Goal: Task Accomplishment & Management: Complete application form

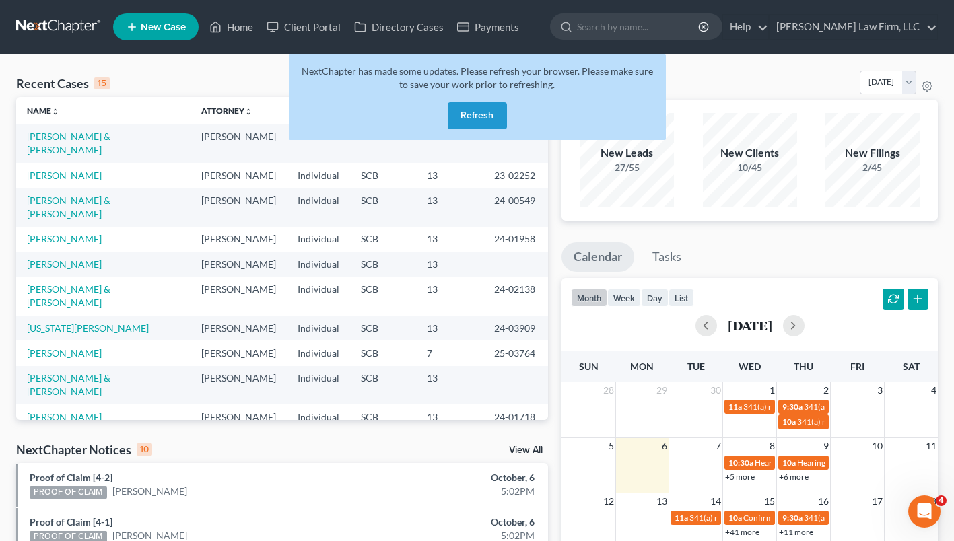
click at [477, 118] on button "Refresh" at bounding box center [477, 115] width 59 height 27
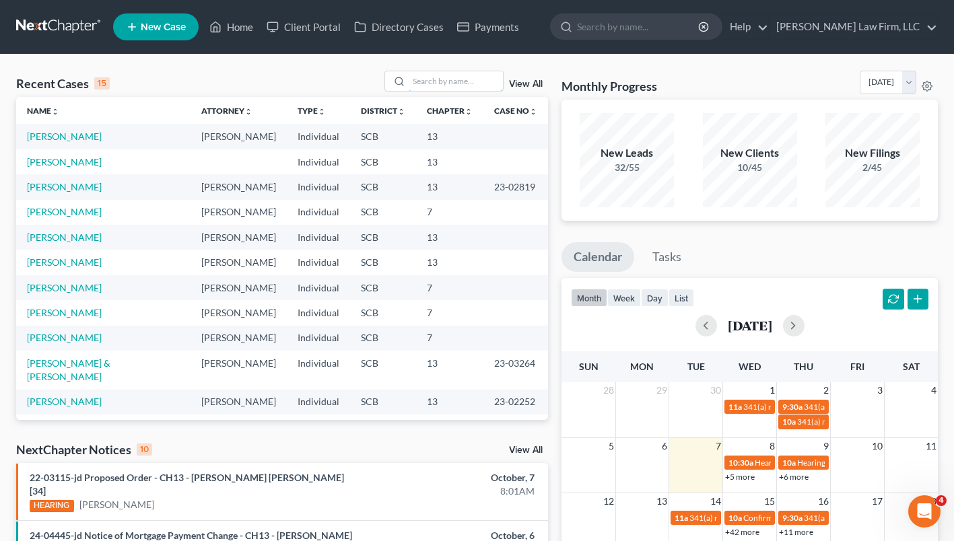
click at [454, 84] on input "search" at bounding box center [456, 81] width 94 height 20
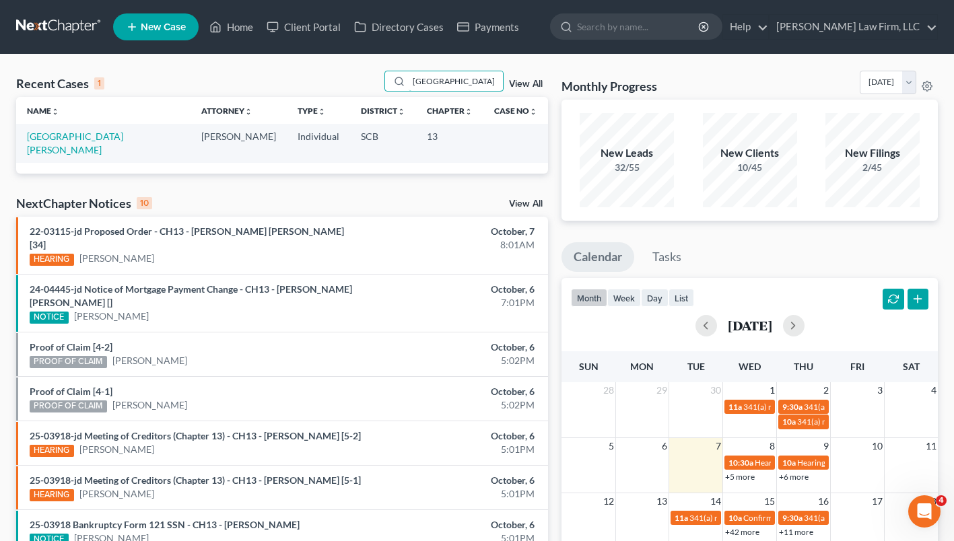
type input "[GEOGRAPHIC_DATA]"
click at [54, 141] on link "[GEOGRAPHIC_DATA][PERSON_NAME]" at bounding box center [75, 143] width 96 height 25
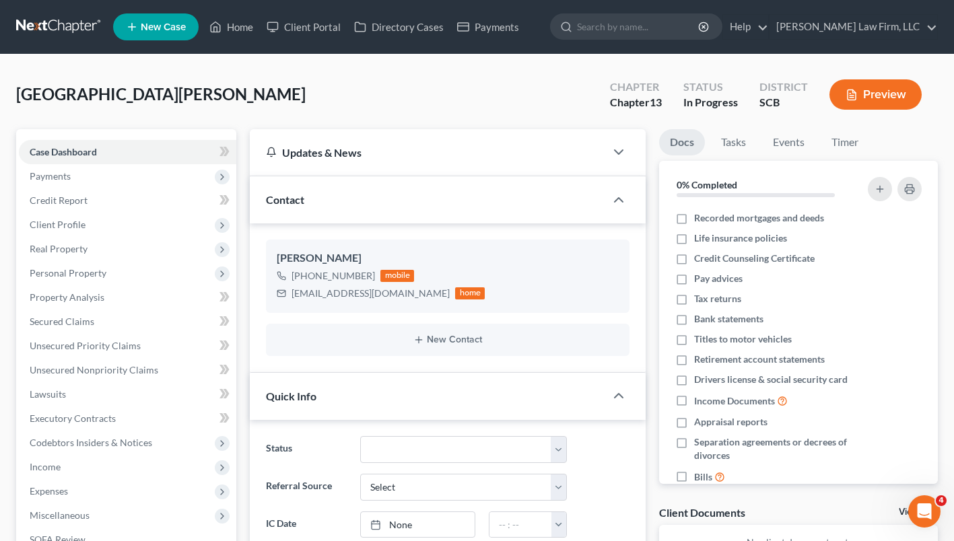
scroll to position [82, 0]
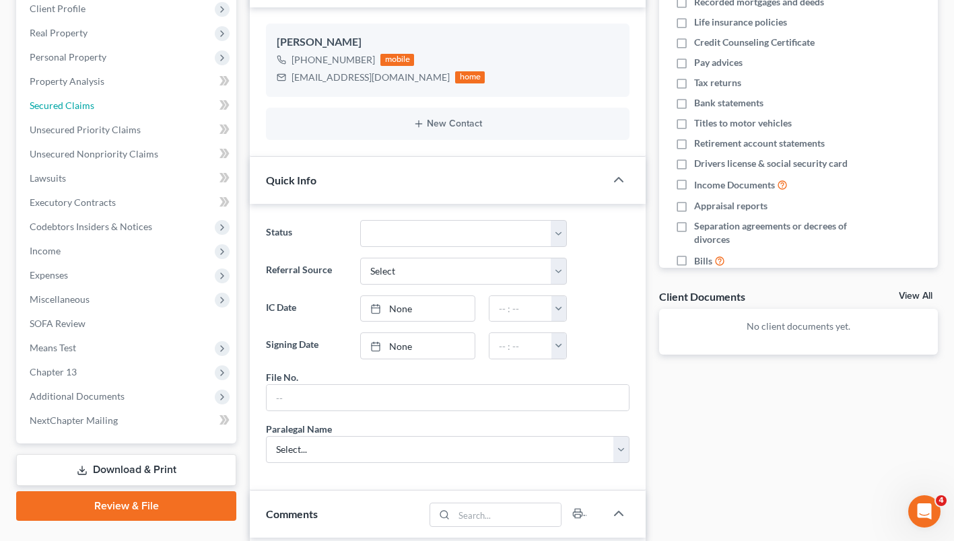
click at [51, 105] on span "Secured Claims" at bounding box center [62, 105] width 65 height 11
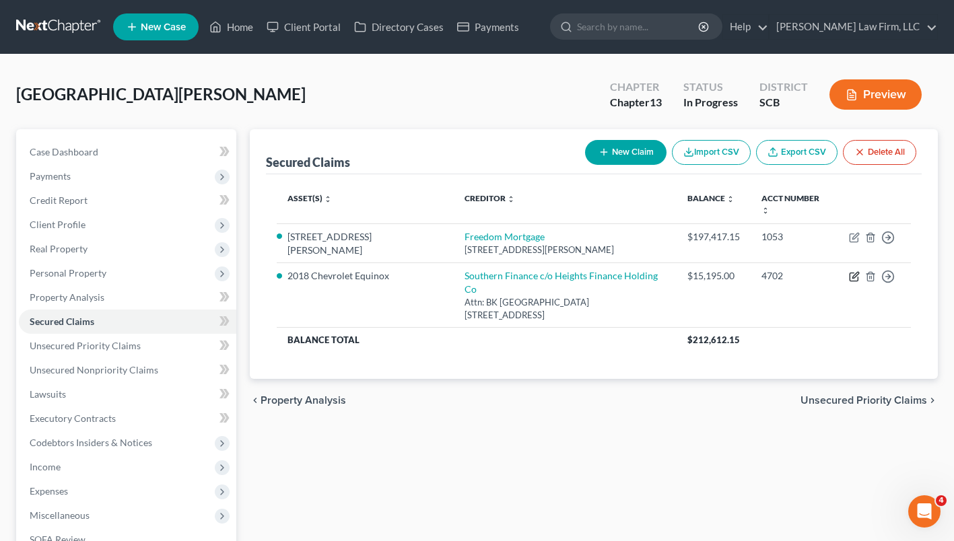
click at [854, 271] on icon "button" at bounding box center [854, 276] width 11 height 11
select select "42"
select select "0"
select select "3"
select select "0"
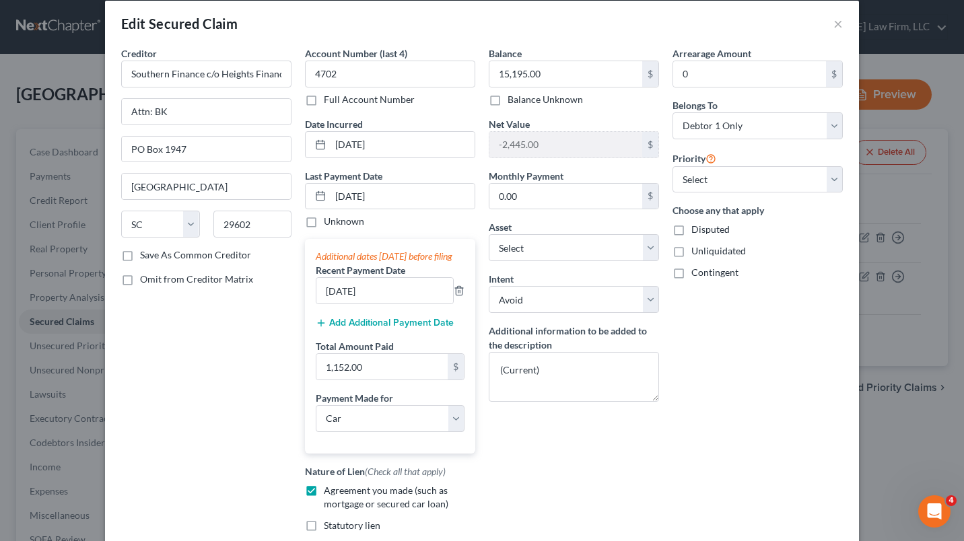
scroll to position [15, 0]
click at [837, 31] on button "×" at bounding box center [838, 23] width 9 height 16
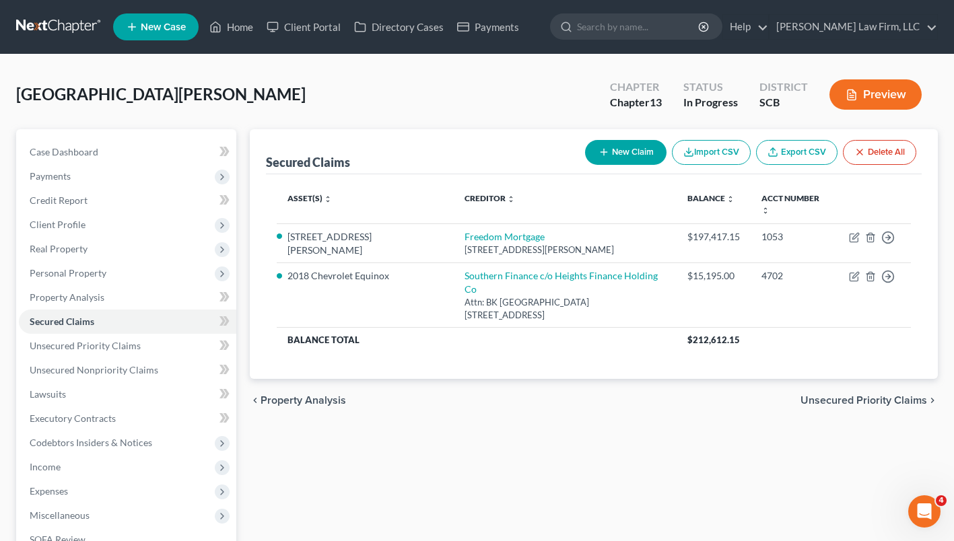
click at [854, 271] on icon "button" at bounding box center [854, 276] width 11 height 11
select select "42"
select select "0"
select select "4"
select select "3"
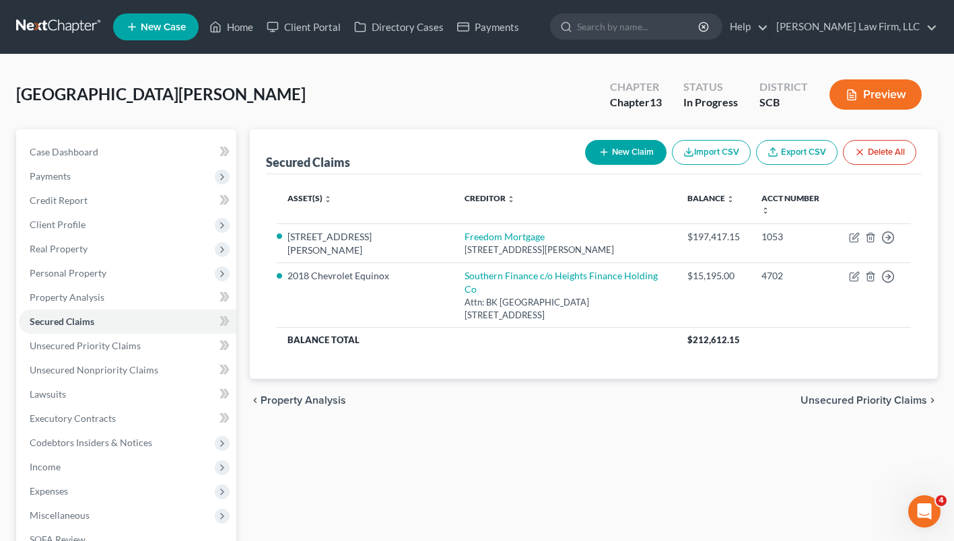
select select "0"
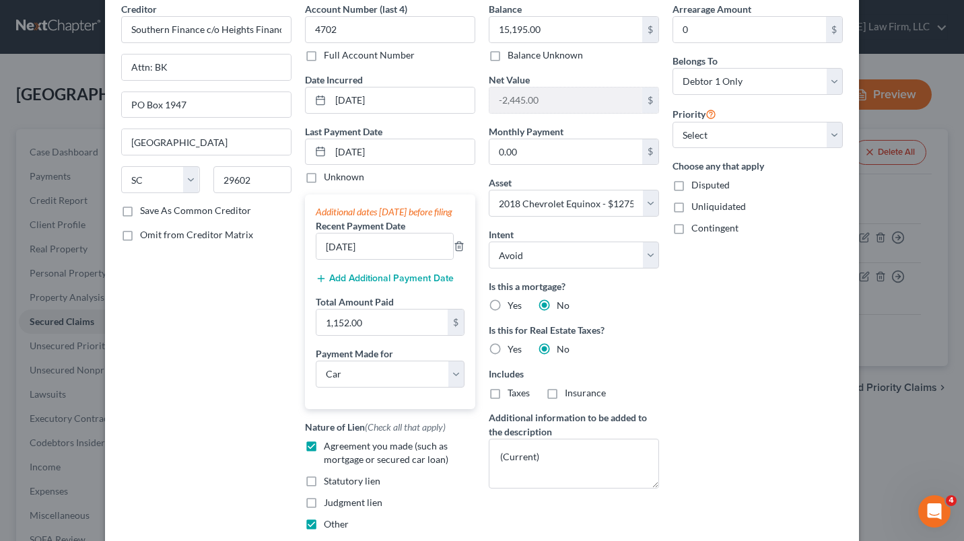
scroll to position [58, 0]
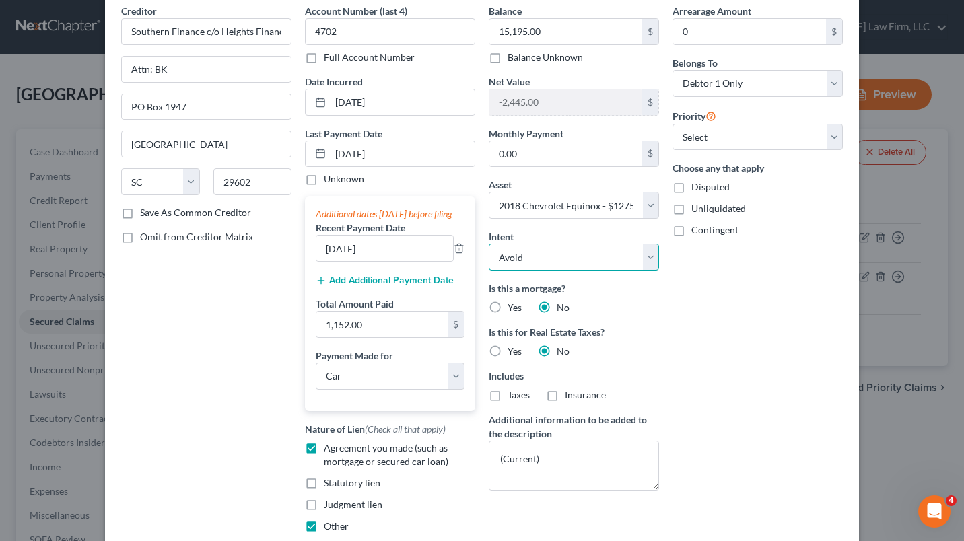
click at [645, 267] on select "Select Surrender Redeem Reaffirm Avoid Other" at bounding box center [574, 257] width 170 height 27
click at [711, 312] on div "Arrearage Amount 0 $ Belongs To * Select Debtor 1 Only Debtor 2 Only Debtor 1 A…" at bounding box center [758, 292] width 184 height 577
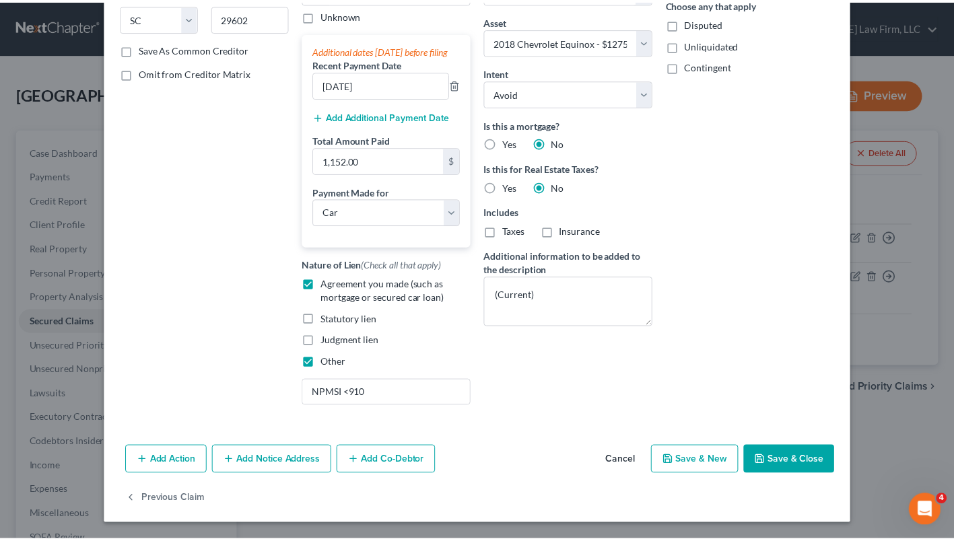
scroll to position [225, 0]
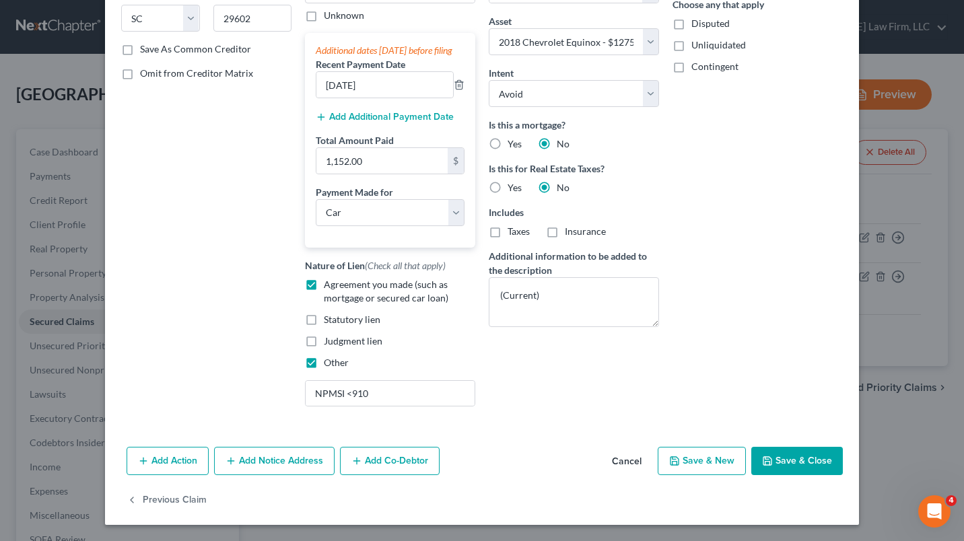
click at [812, 475] on button "Save & Close" at bounding box center [798, 461] width 92 height 28
select select
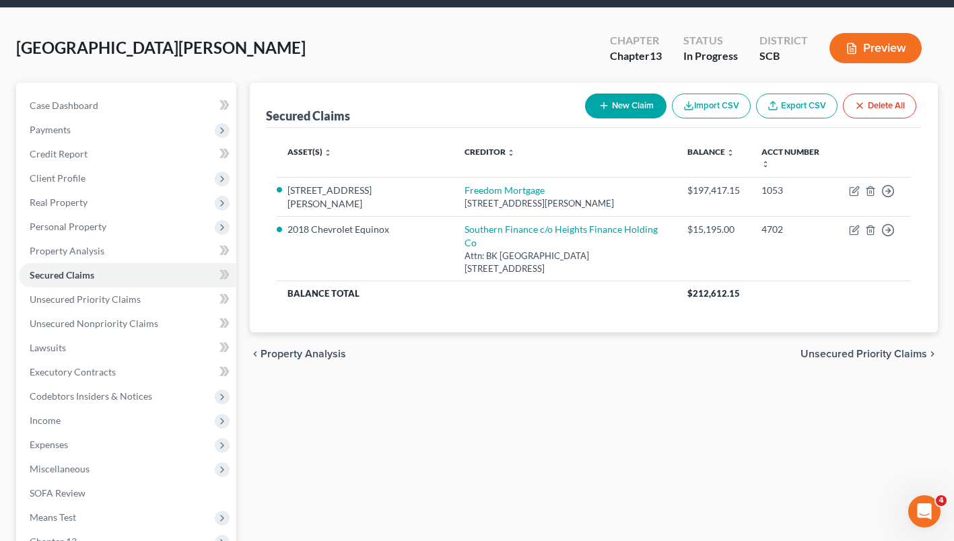
scroll to position [46, 0]
click at [856, 227] on icon "button" at bounding box center [854, 231] width 8 height 8
select select "42"
select select "0"
select select "3"
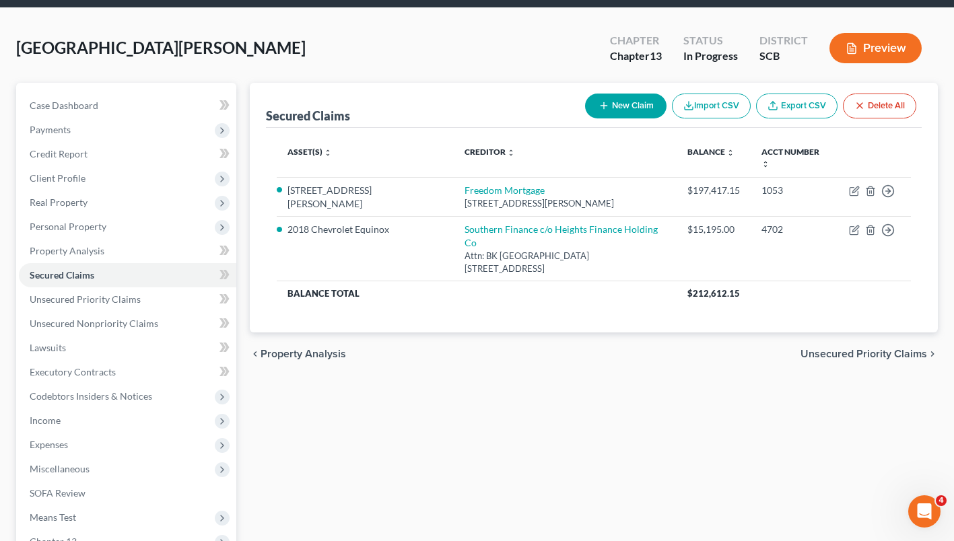
select select "0"
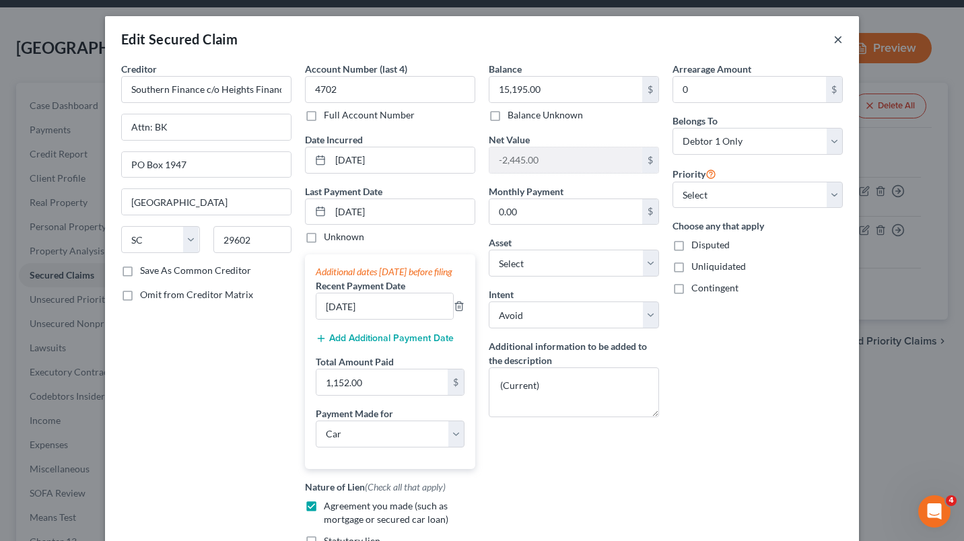
click at [834, 44] on button "×" at bounding box center [838, 39] width 9 height 16
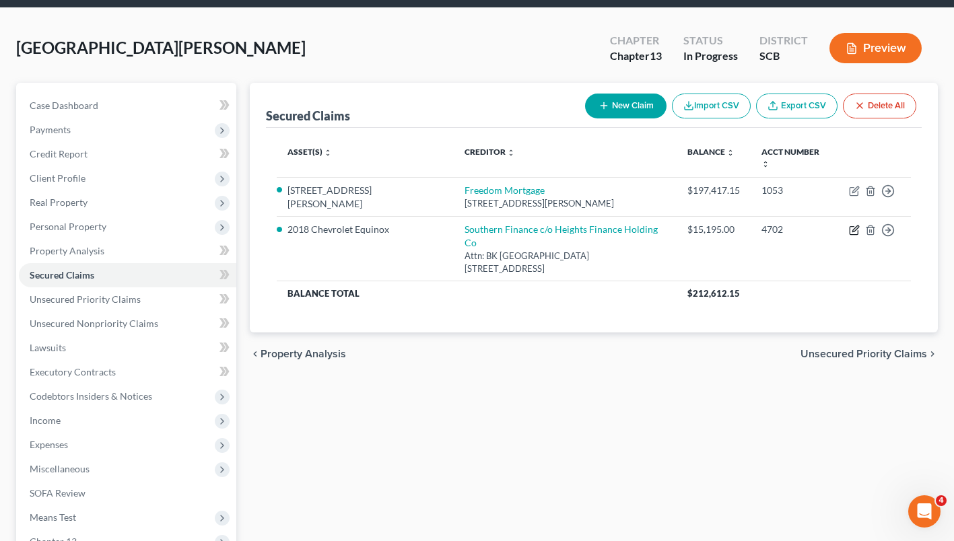
click at [851, 227] on icon "button" at bounding box center [854, 231] width 8 height 8
select select "42"
select select "0"
select select "4"
select select "3"
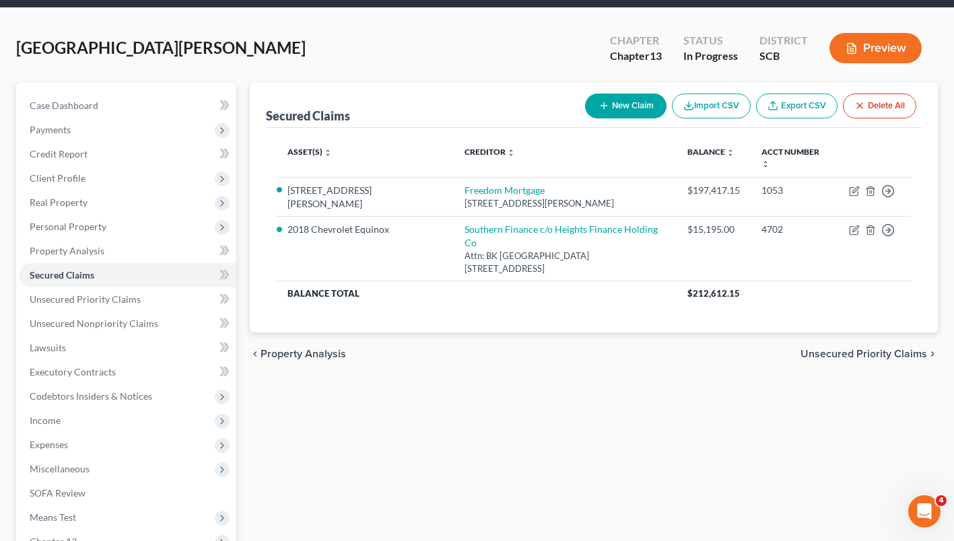
select select "0"
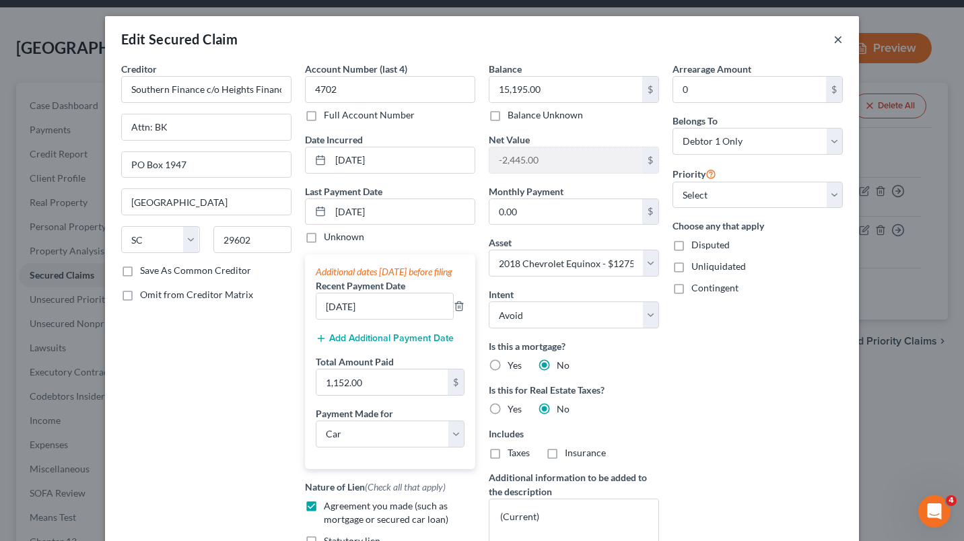
click at [837, 42] on button "×" at bounding box center [838, 39] width 9 height 16
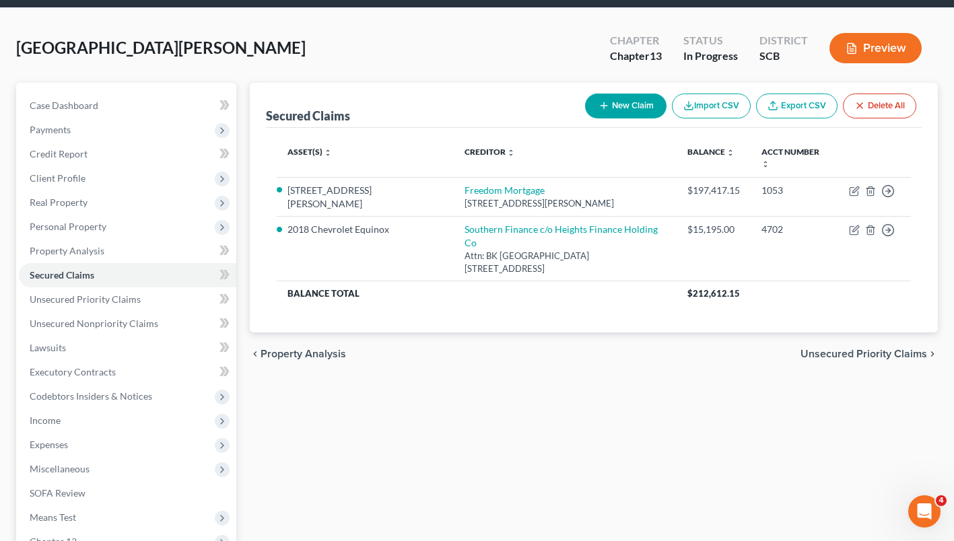
click at [58, 447] on span "Expenses" at bounding box center [49, 444] width 38 height 11
click at [70, 470] on span "Home" at bounding box center [70, 468] width 26 height 11
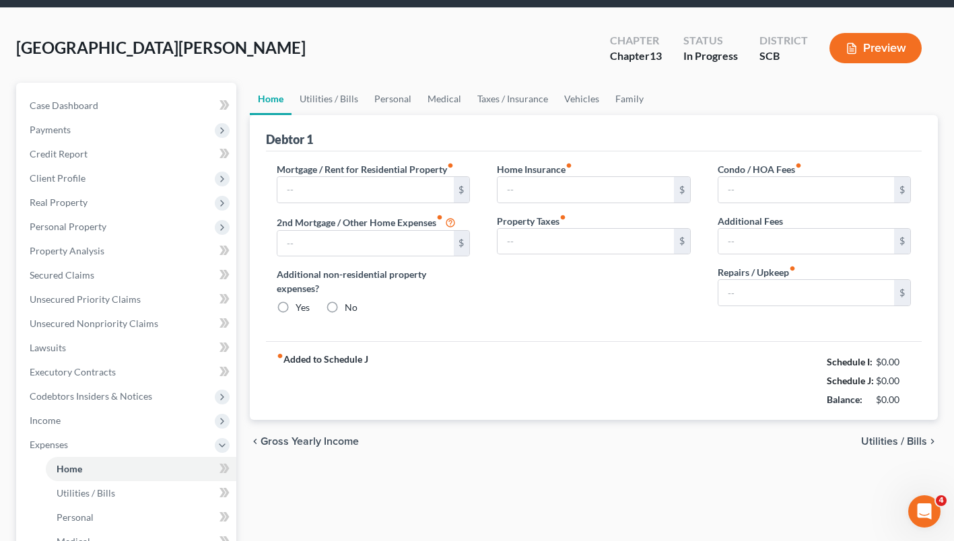
scroll to position [15, 0]
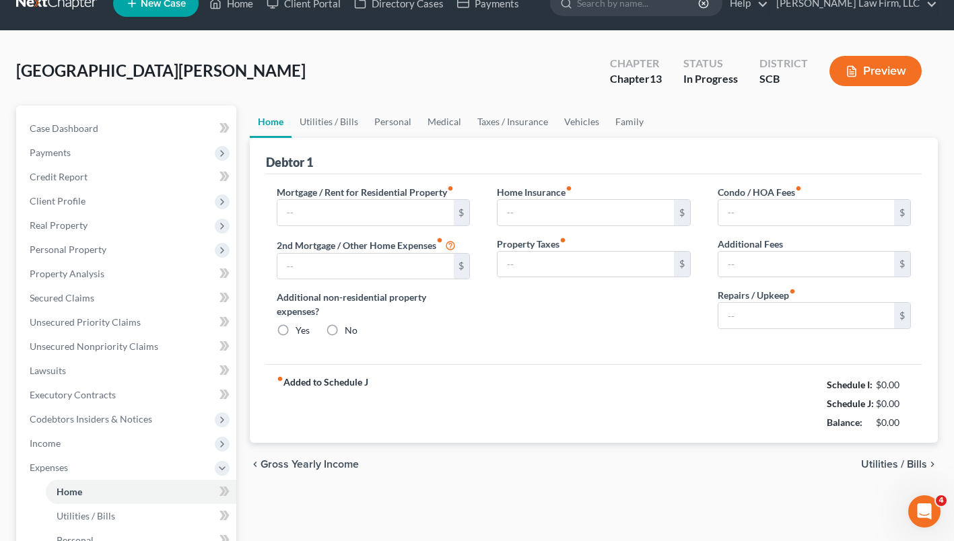
type input "0.00"
radio input "true"
type input "0.00"
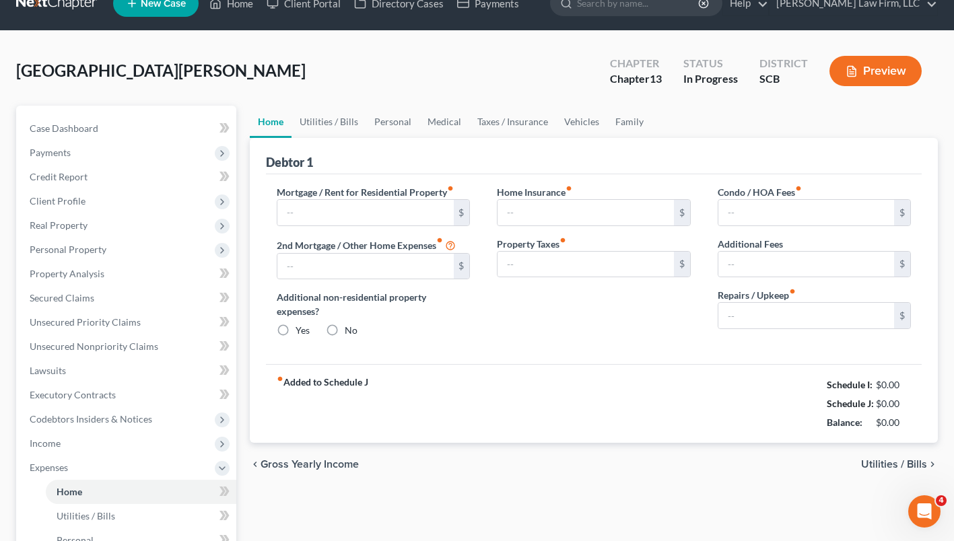
type input "0.00"
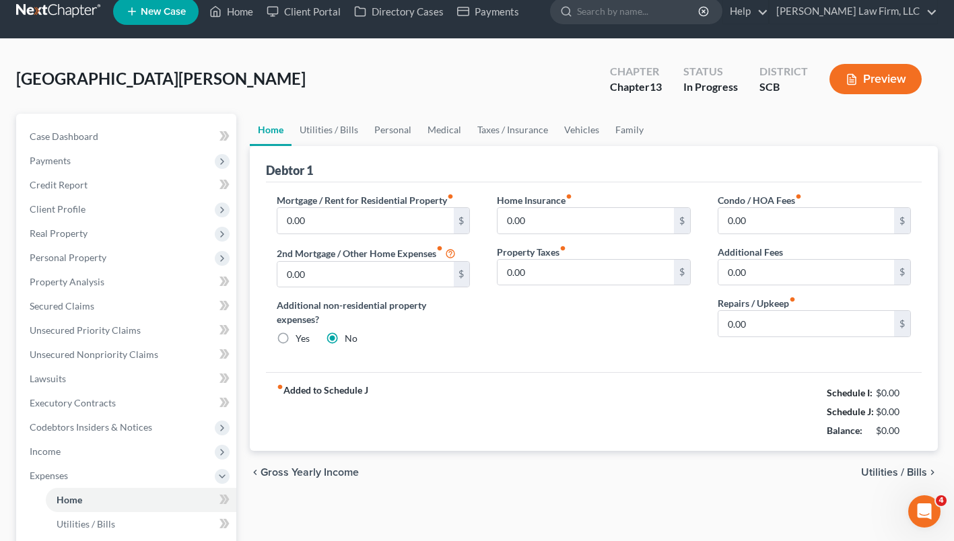
scroll to position [0, 0]
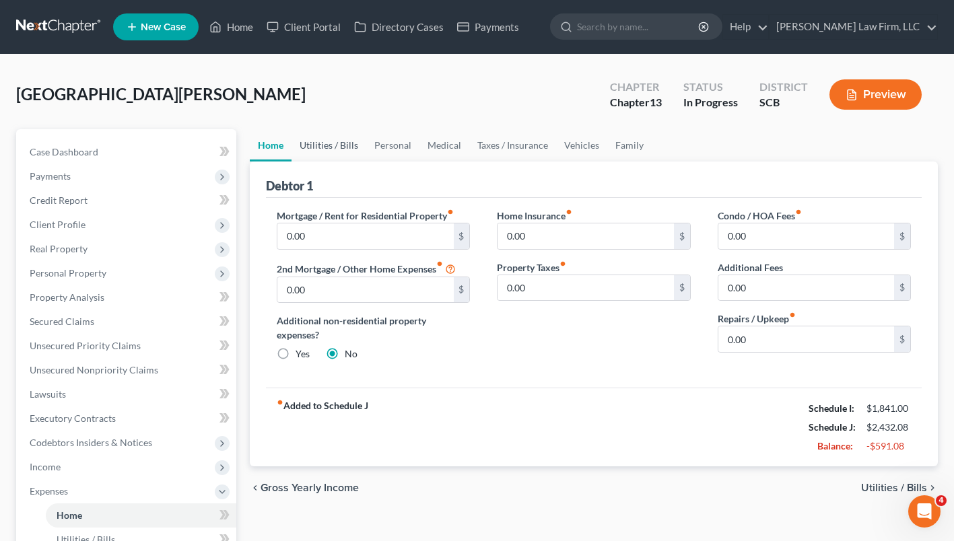
click at [337, 160] on link "Utilities / Bills" at bounding box center [329, 145] width 75 height 32
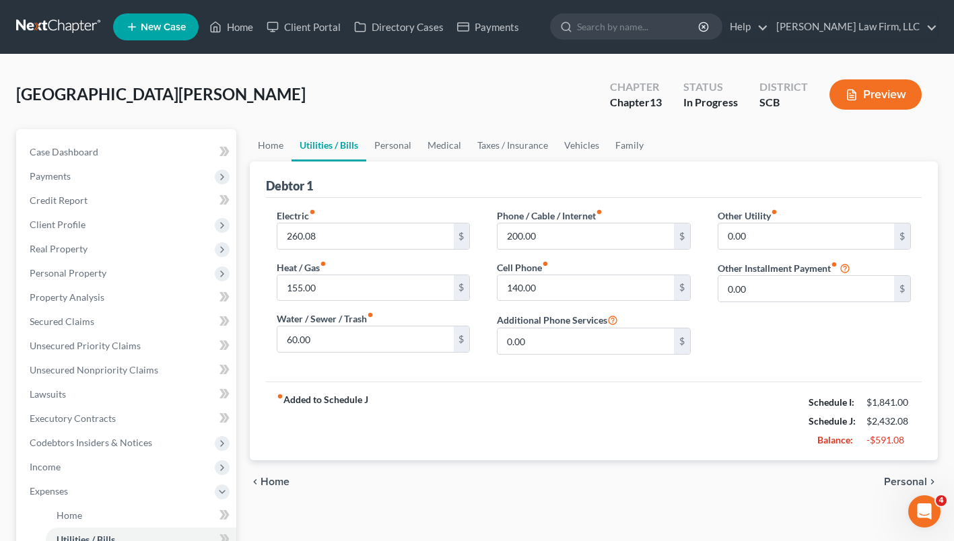
click at [68, 445] on span "Codebtors Insiders & Notices" at bounding box center [91, 442] width 123 height 11
click at [72, 468] on span "Codebtors" at bounding box center [79, 466] width 44 height 11
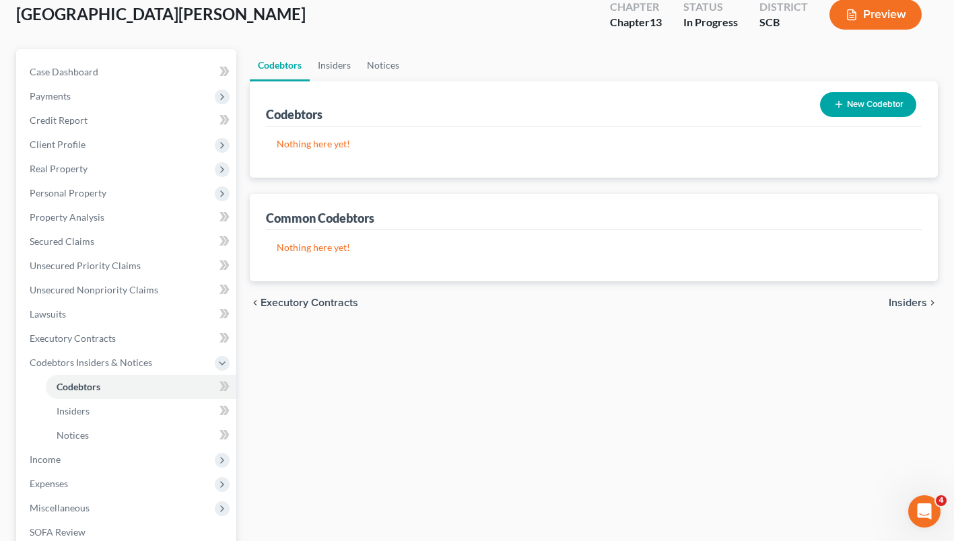
scroll to position [92, 0]
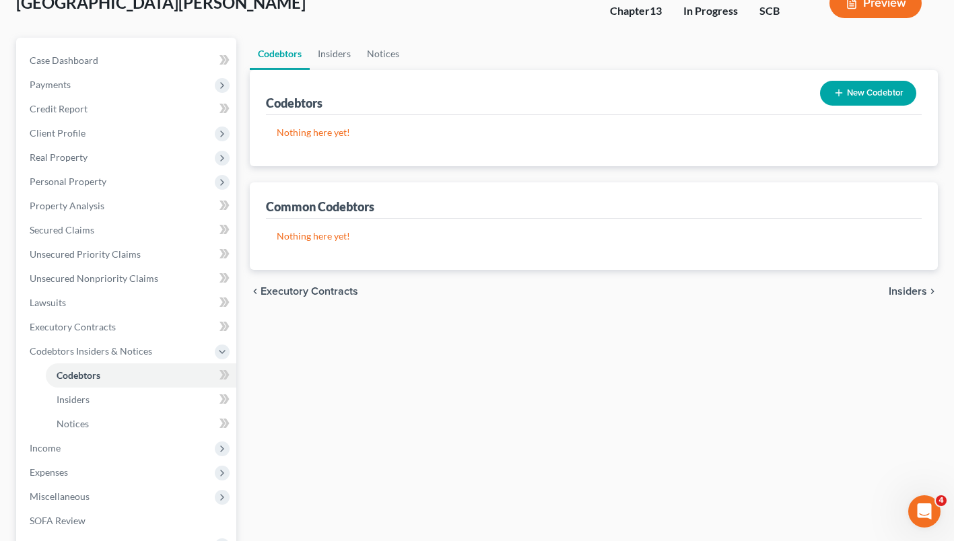
click at [48, 473] on span "Expenses" at bounding box center [49, 472] width 38 height 11
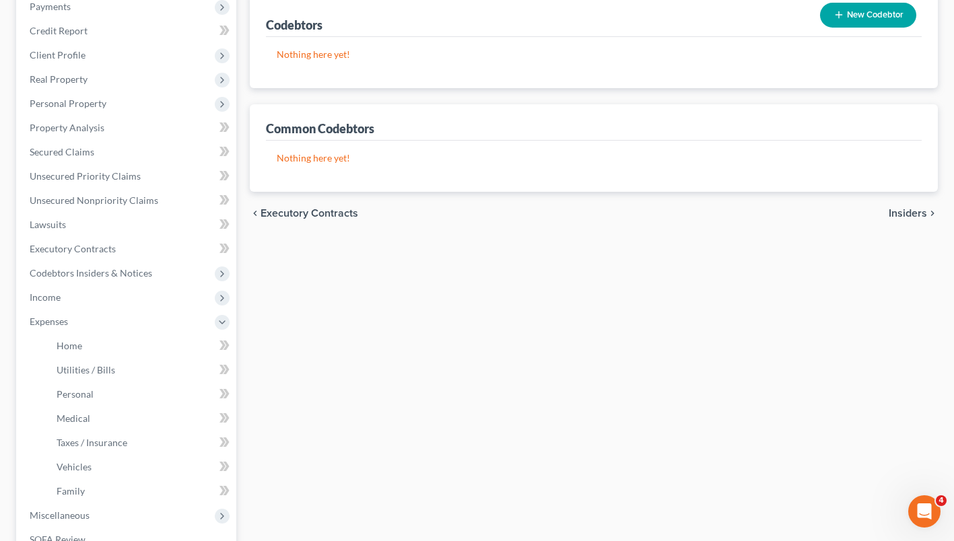
scroll to position [164, 0]
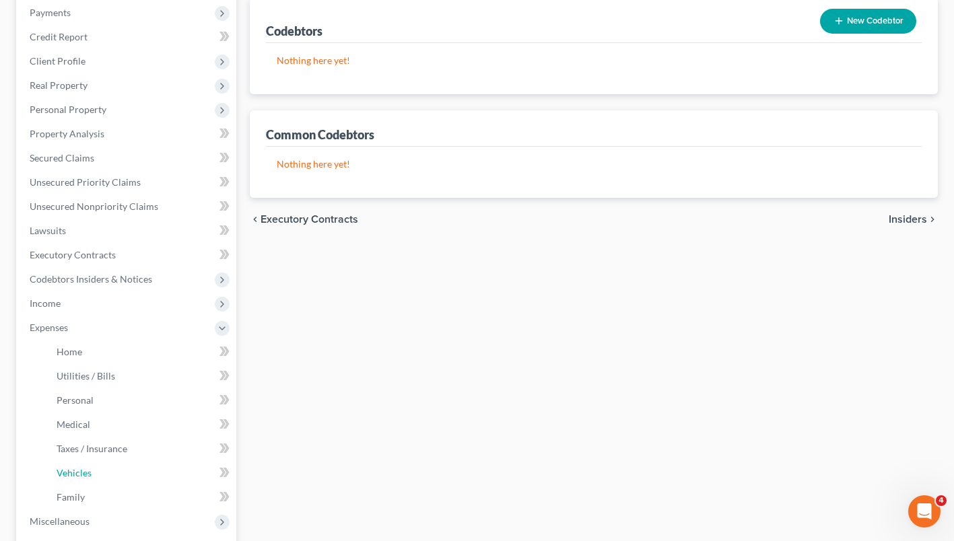
click at [66, 482] on link "Vehicles" at bounding box center [141, 473] width 191 height 24
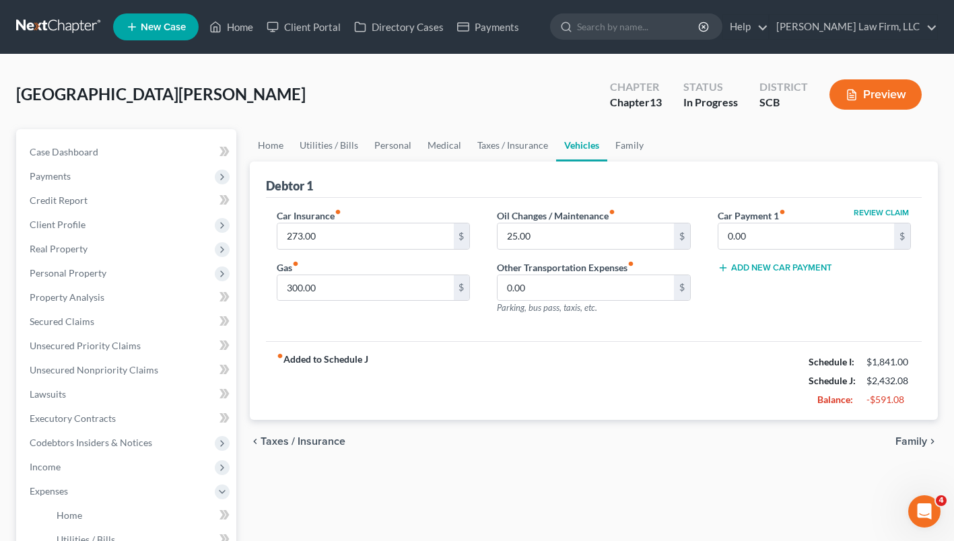
click at [321, 141] on link "Utilities / Bills" at bounding box center [329, 145] width 75 height 32
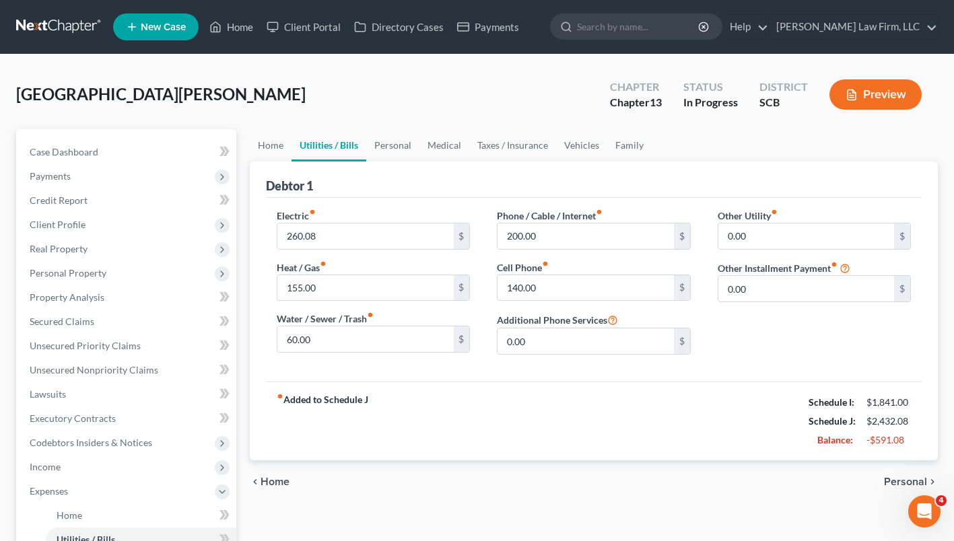
click at [273, 144] on link "Home" at bounding box center [271, 145] width 42 height 32
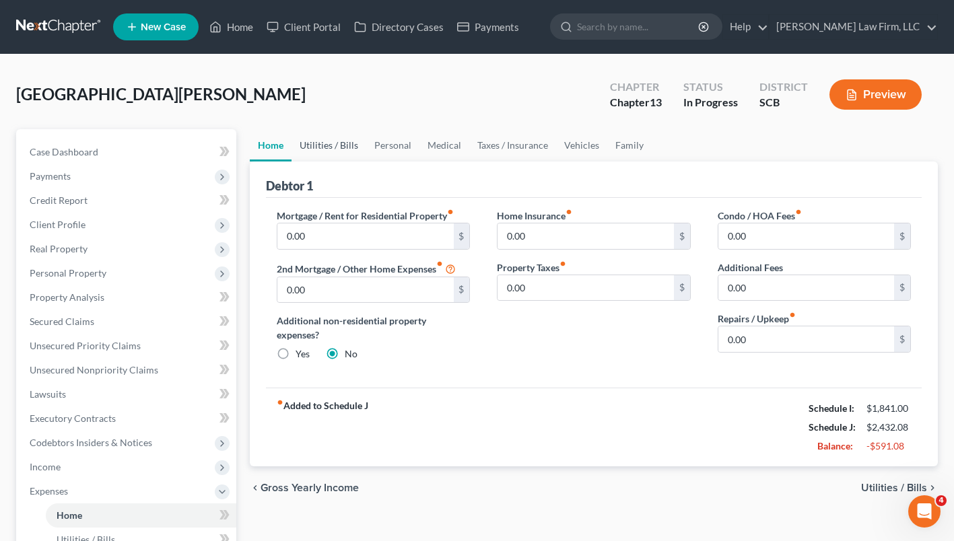
click at [339, 150] on link "Utilities / Bills" at bounding box center [329, 145] width 75 height 32
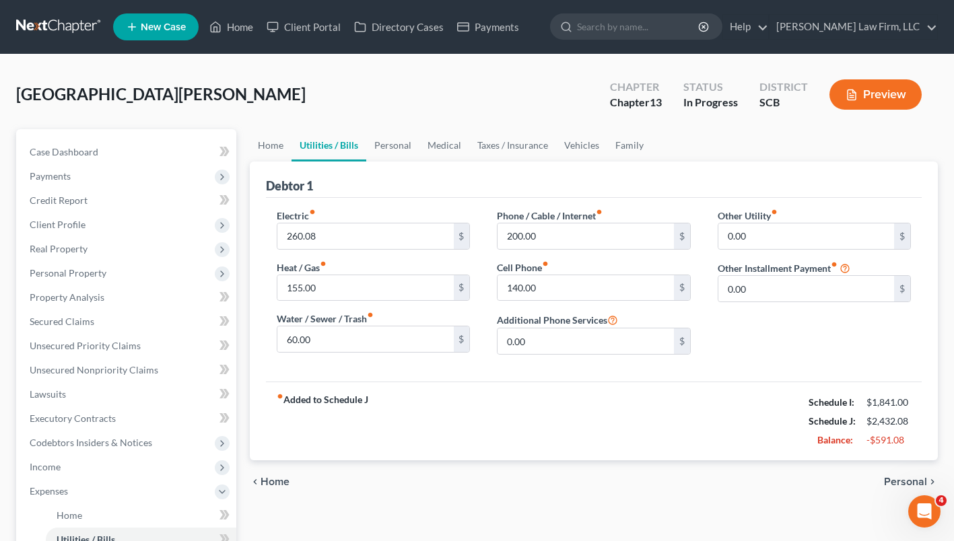
click at [387, 145] on link "Personal" at bounding box center [392, 145] width 53 height 32
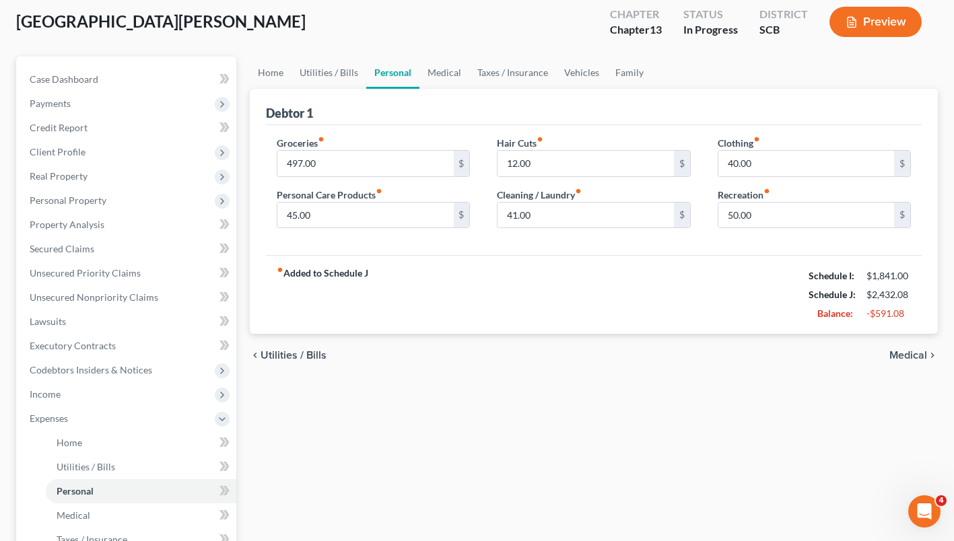
scroll to position [70, 0]
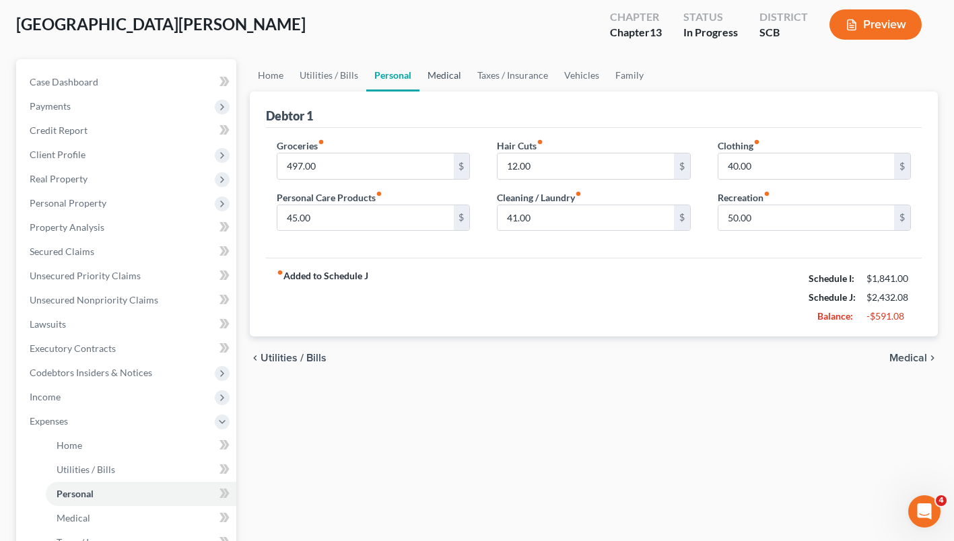
click at [442, 81] on link "Medical" at bounding box center [445, 75] width 50 height 32
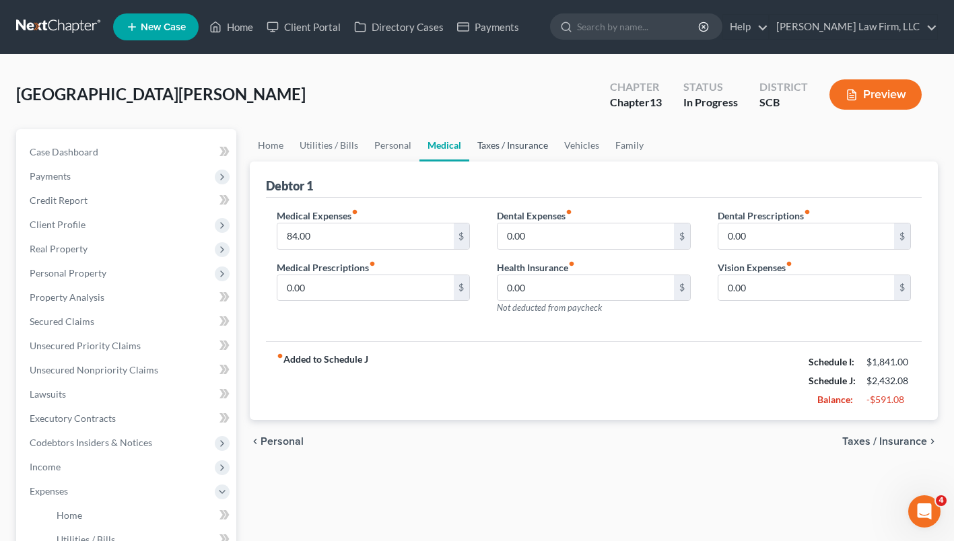
click at [512, 160] on link "Taxes / Insurance" at bounding box center [512, 145] width 87 height 32
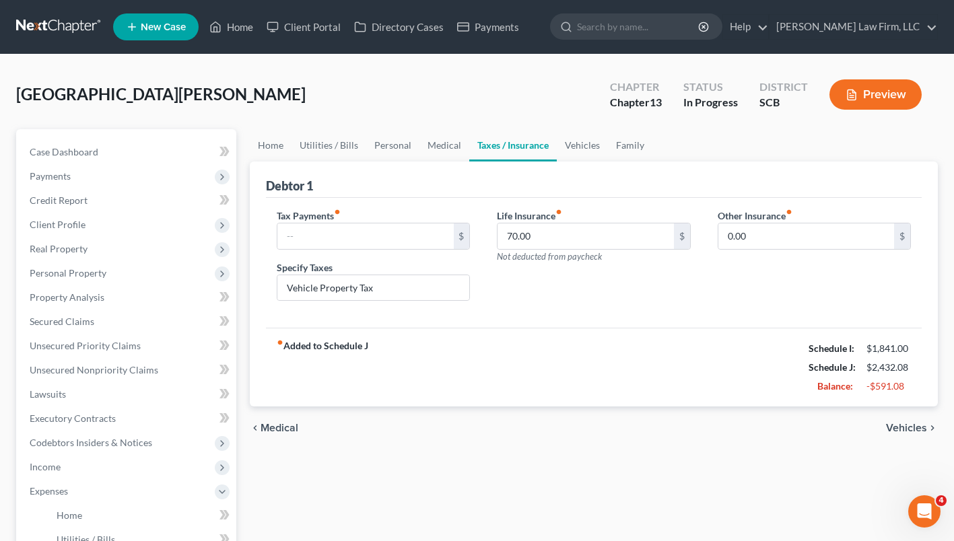
click at [583, 152] on link "Vehicles" at bounding box center [582, 145] width 51 height 32
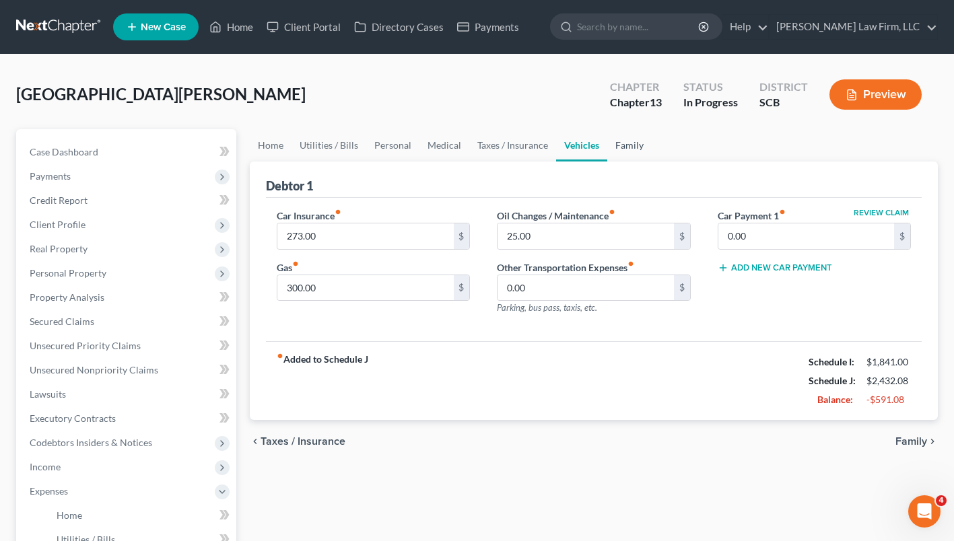
click at [629, 147] on link "Family" at bounding box center [629, 145] width 44 height 32
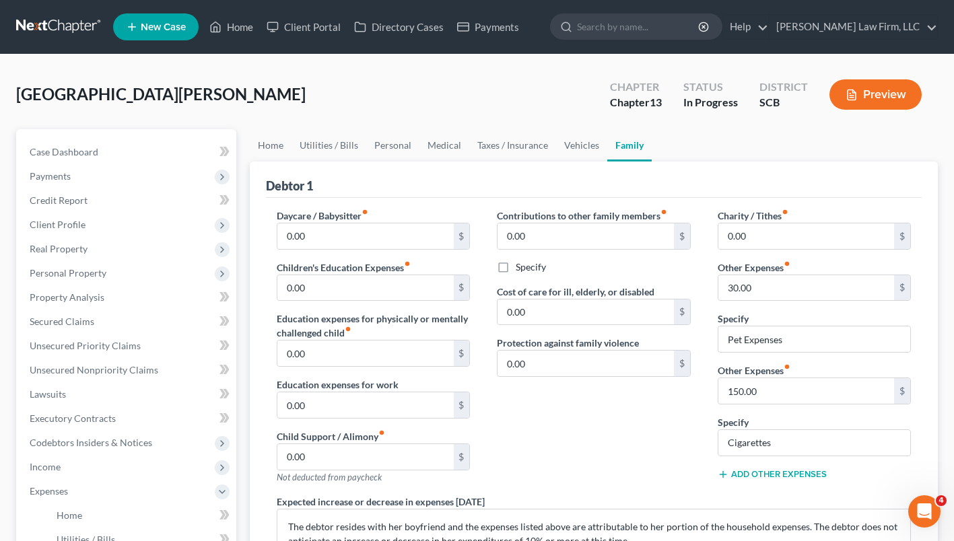
click at [267, 149] on link "Home" at bounding box center [271, 145] width 42 height 32
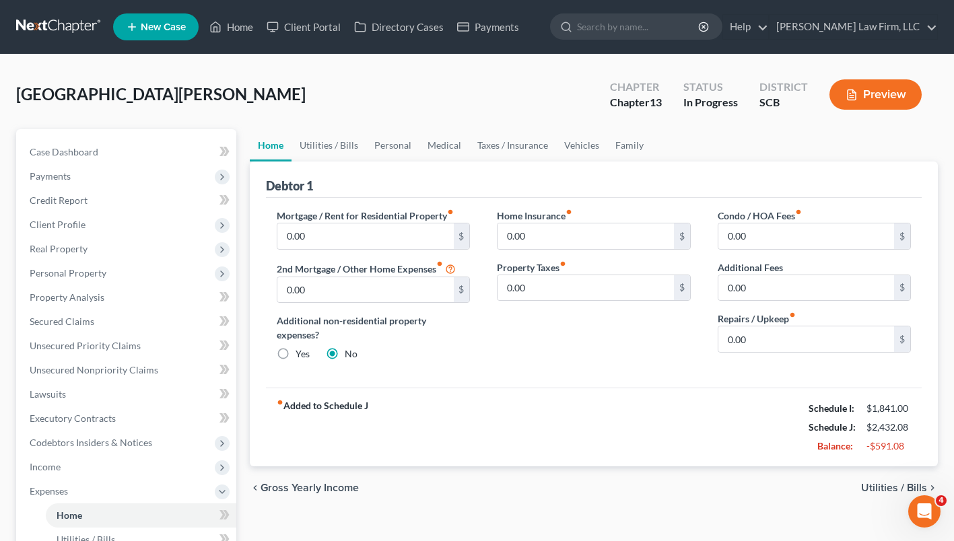
click at [43, 180] on span "Payments" at bounding box center [50, 175] width 41 height 11
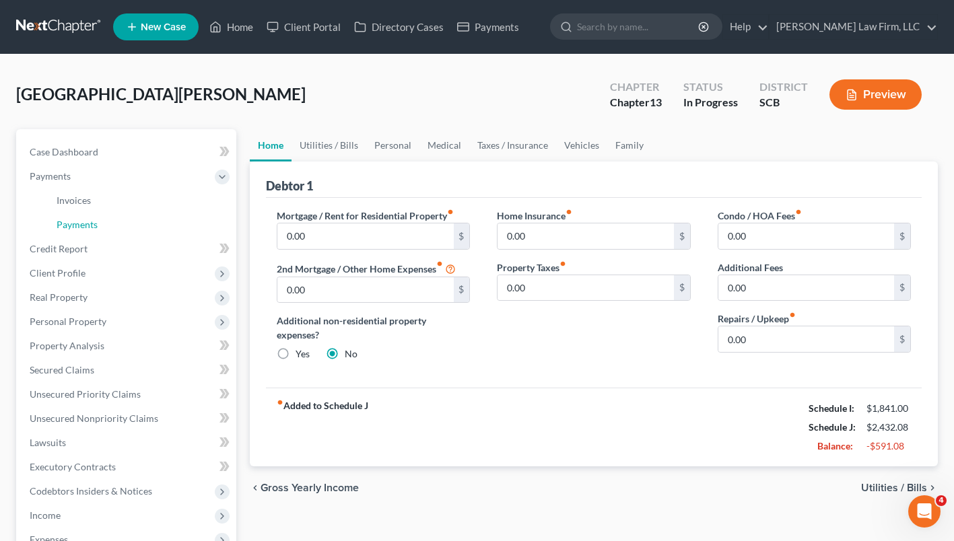
click at [78, 226] on span "Payments" at bounding box center [77, 224] width 41 height 11
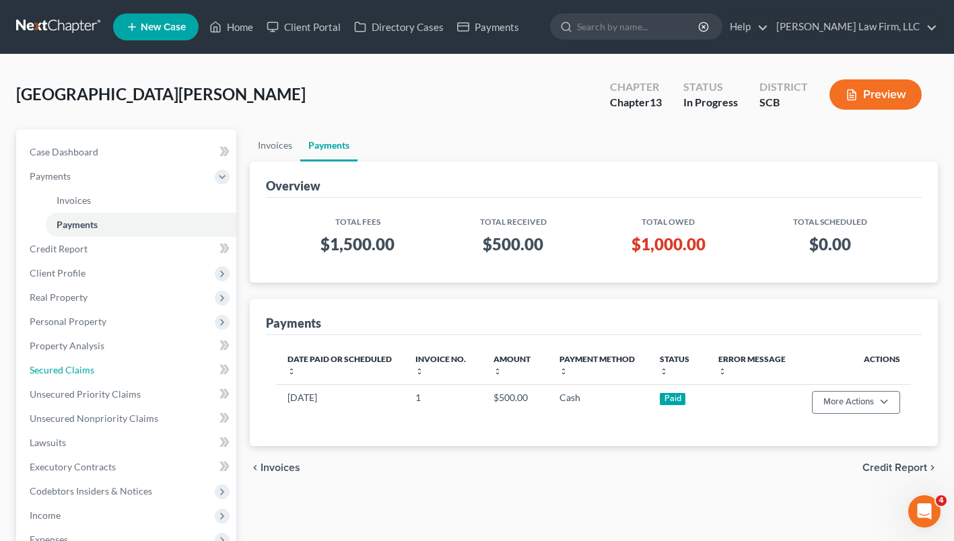
click at [142, 362] on link "Secured Claims" at bounding box center [128, 370] width 218 height 24
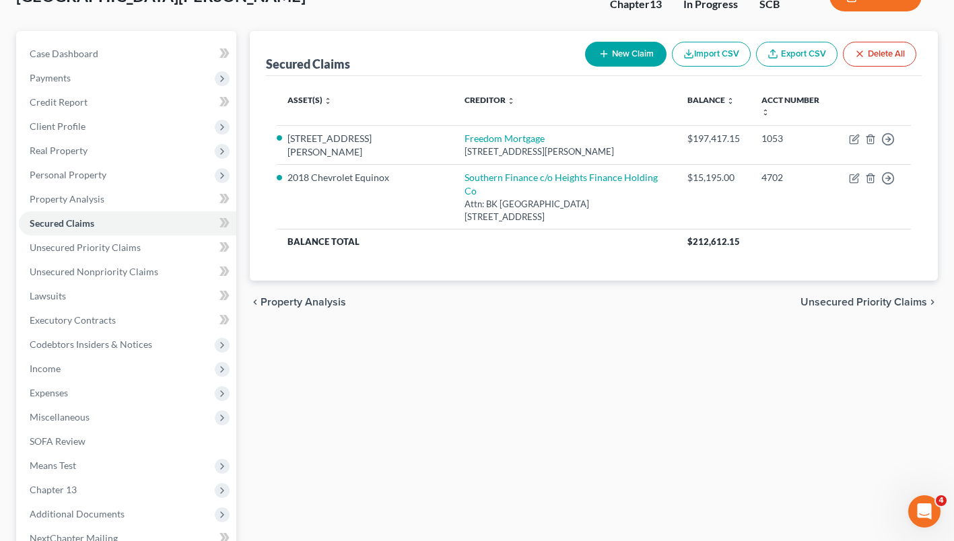
scroll to position [94, 0]
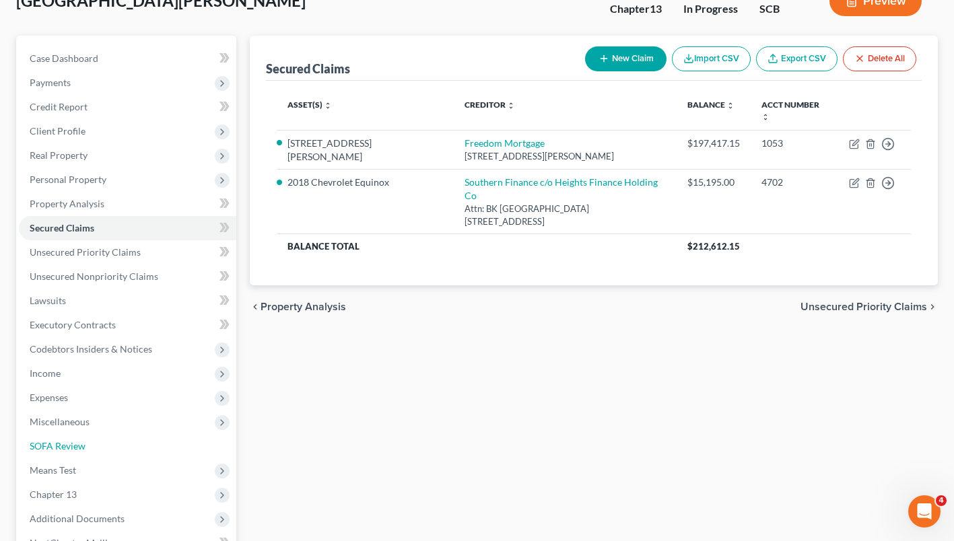
click at [53, 447] on span "SOFA Review" at bounding box center [58, 445] width 56 height 11
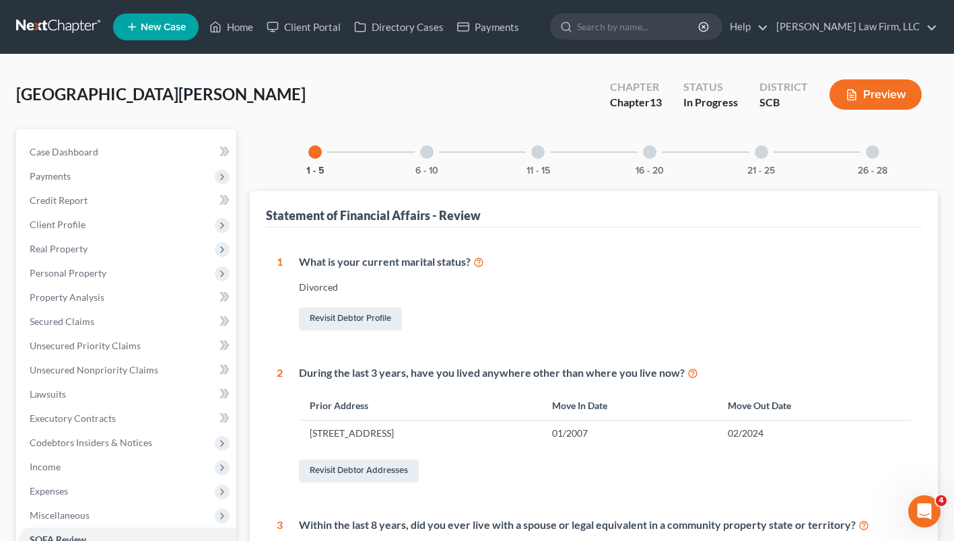
click at [428, 166] on button "6 - 10" at bounding box center [427, 170] width 23 height 9
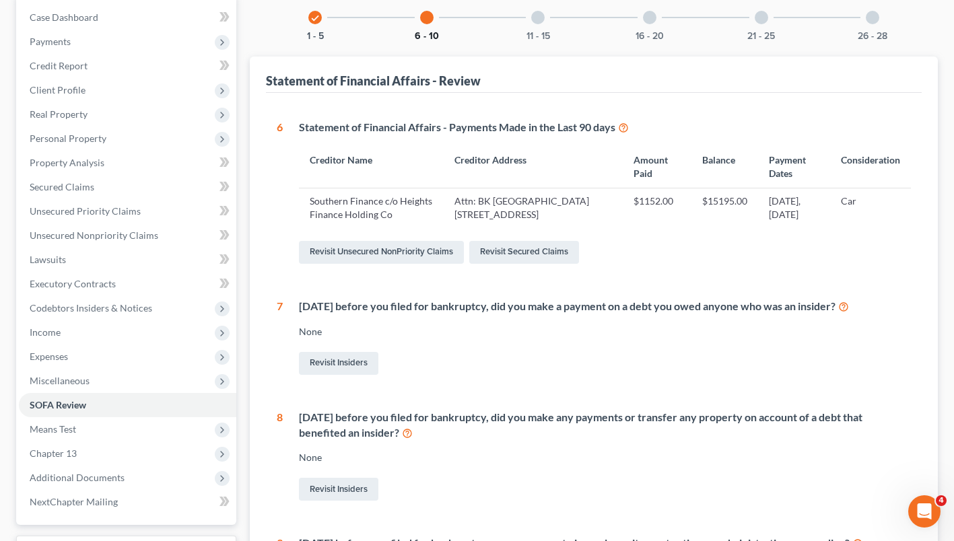
scroll to position [134, 0]
click at [547, 32] on button "11 - 15" at bounding box center [539, 36] width 24 height 9
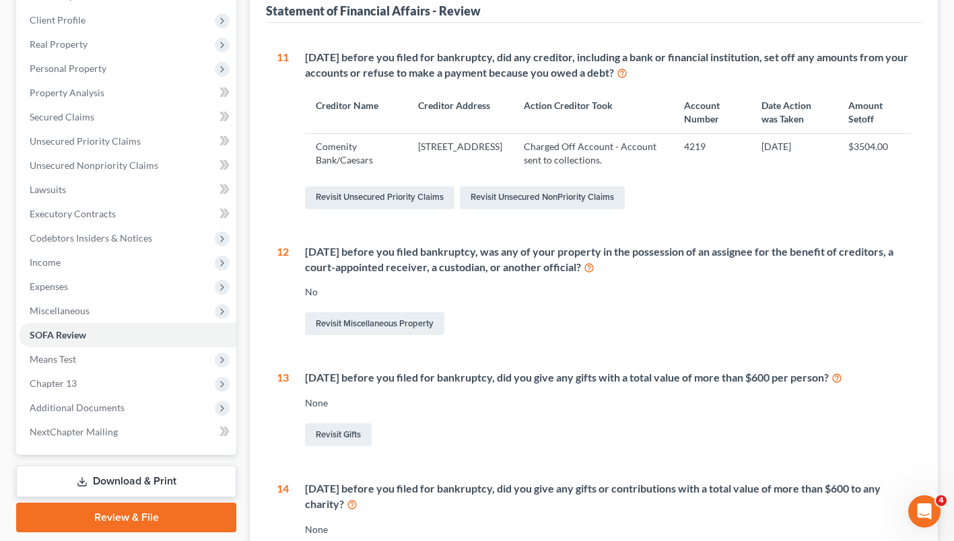
scroll to position [200, 0]
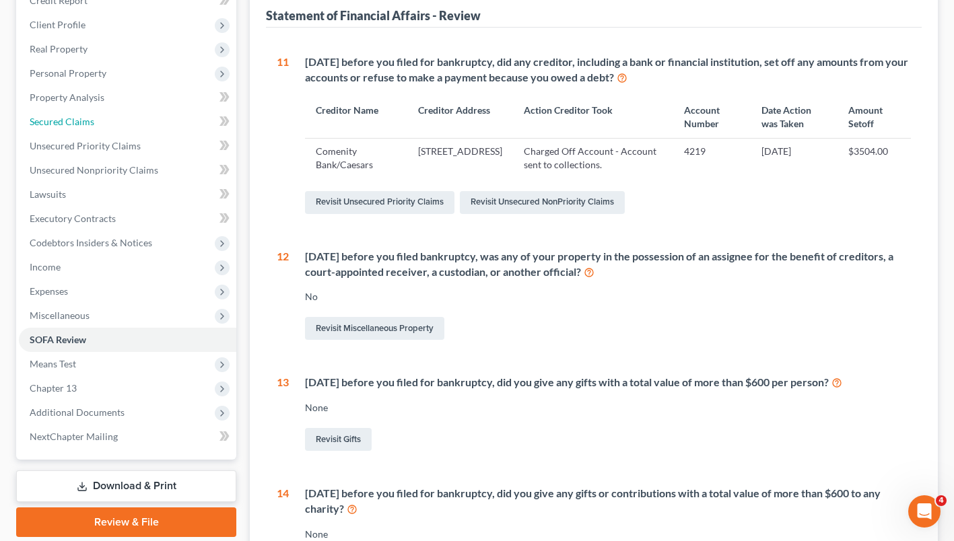
click at [56, 127] on link "Secured Claims" at bounding box center [128, 122] width 218 height 24
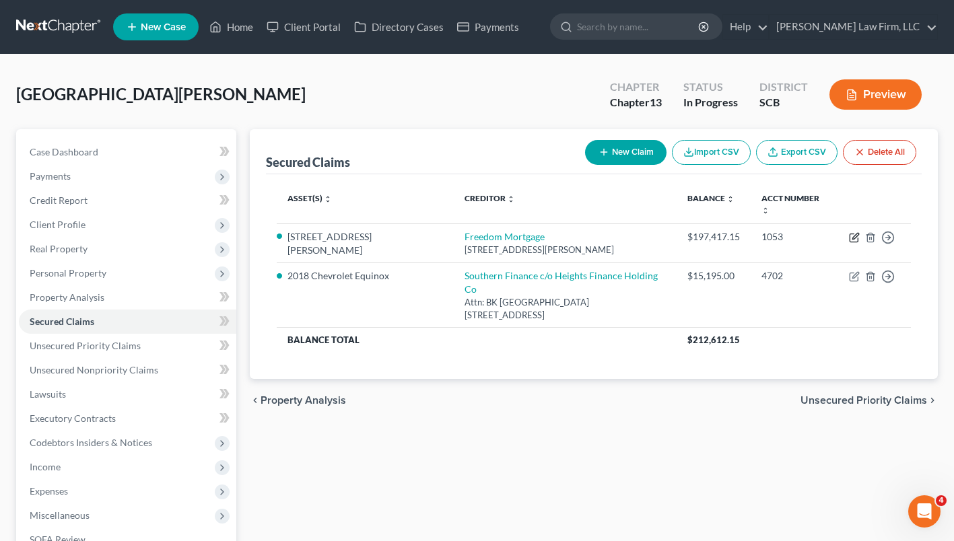
click at [854, 234] on icon "button" at bounding box center [854, 238] width 8 height 8
select select "15"
select select "2"
select select "0"
select select "3"
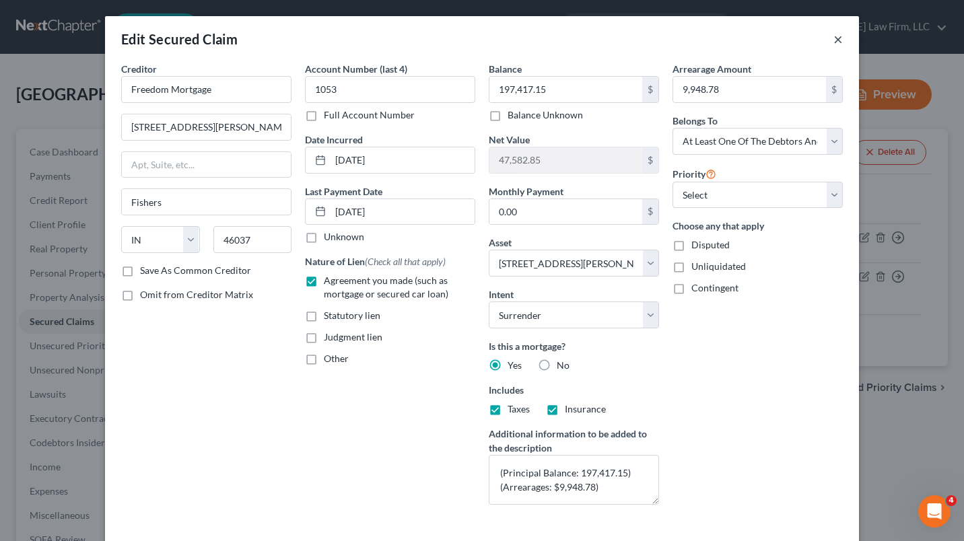
click at [834, 43] on button "×" at bounding box center [838, 39] width 9 height 16
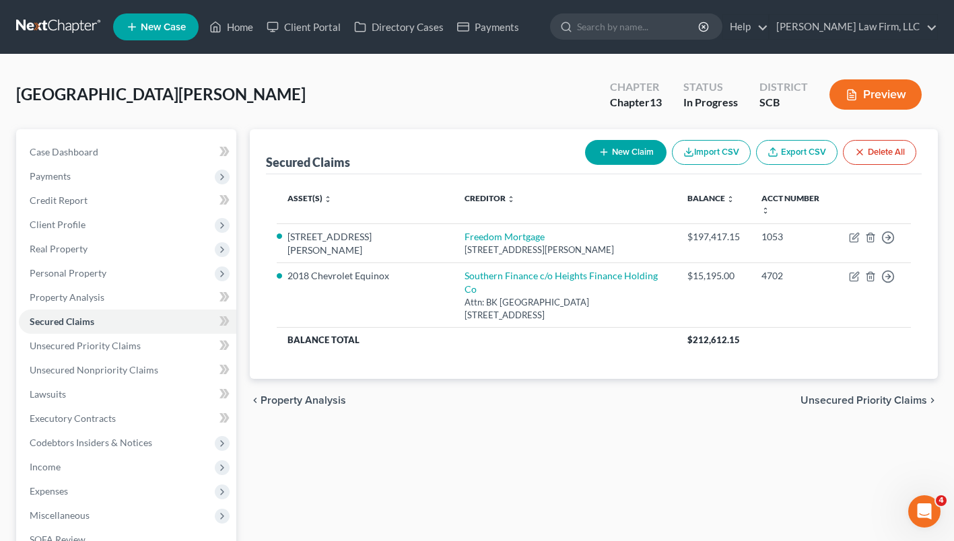
click at [63, 249] on span "Real Property" at bounding box center [59, 248] width 58 height 11
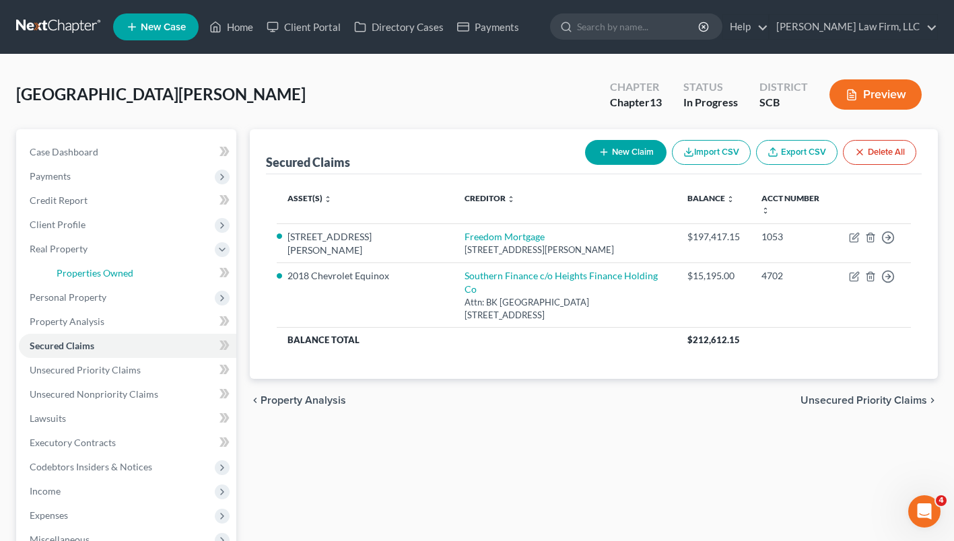
click at [79, 276] on span "Properties Owned" at bounding box center [95, 272] width 77 height 11
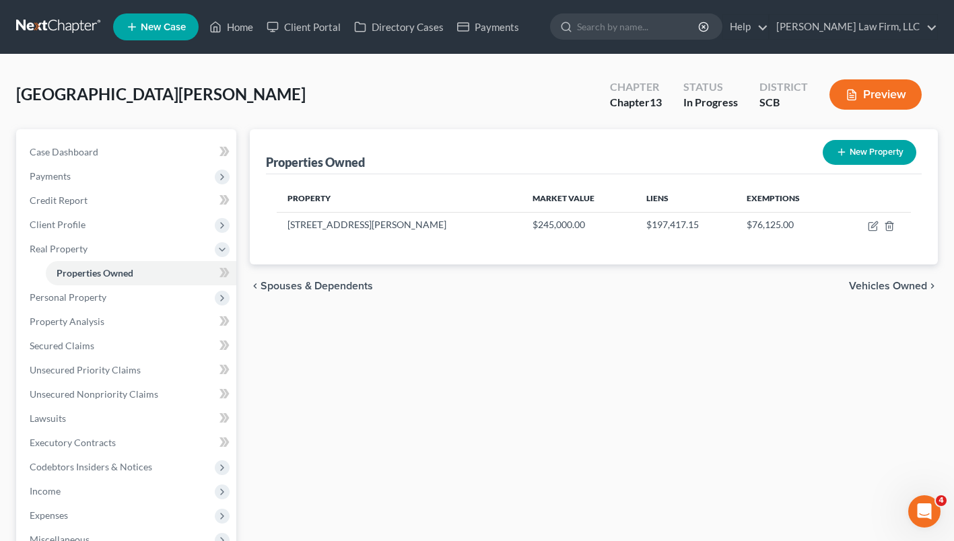
click at [872, 230] on icon "button" at bounding box center [873, 226] width 11 height 11
select select "42"
select select "3"
select select "1"
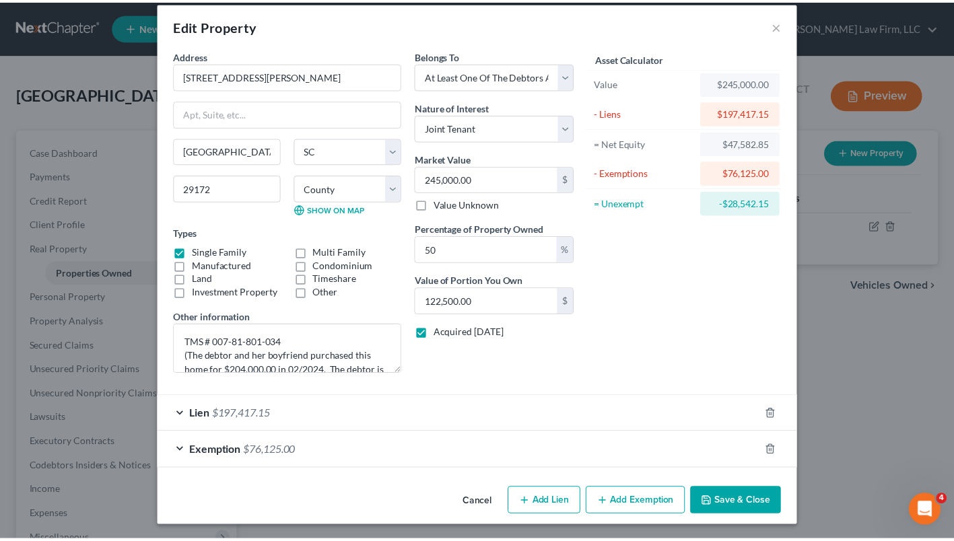
scroll to position [13, 0]
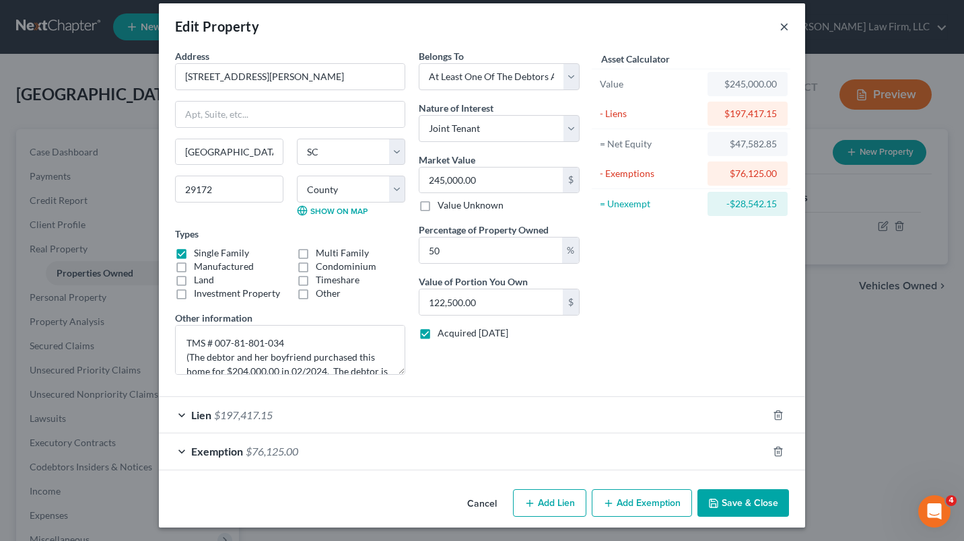
click at [783, 29] on button "×" at bounding box center [784, 26] width 9 height 16
